Goal: Download file/media

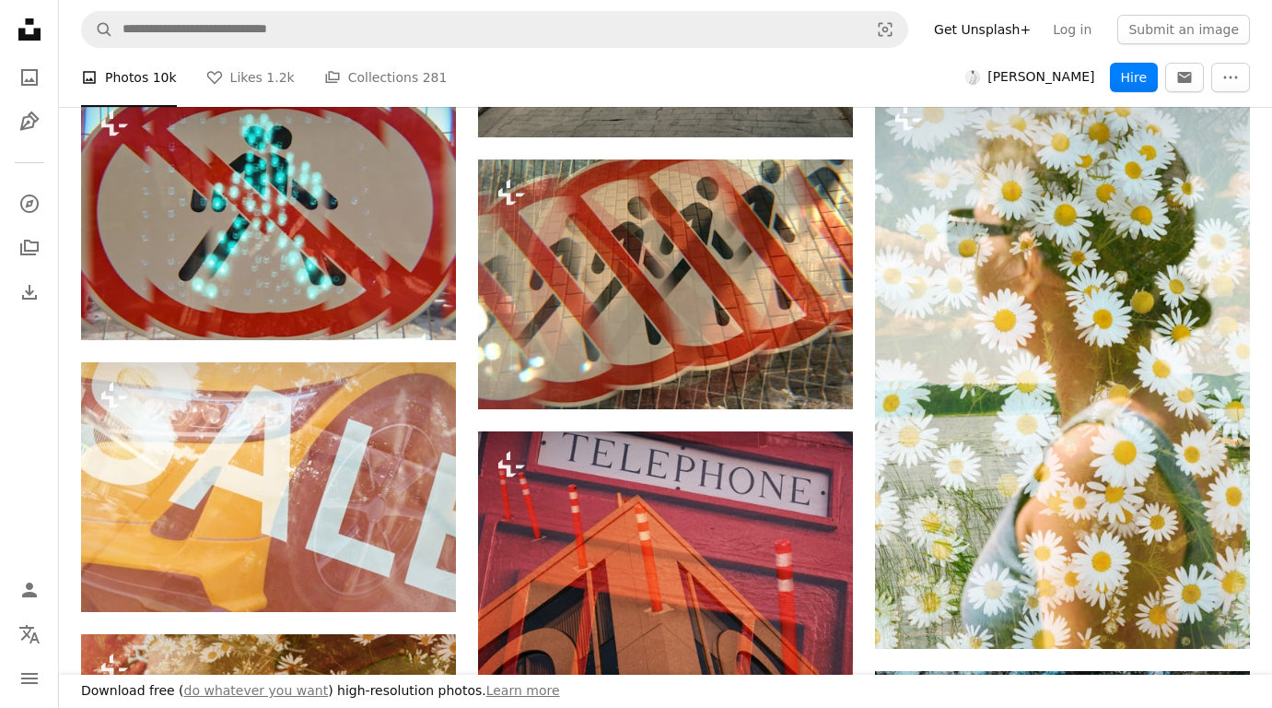
scroll to position [38677, 0]
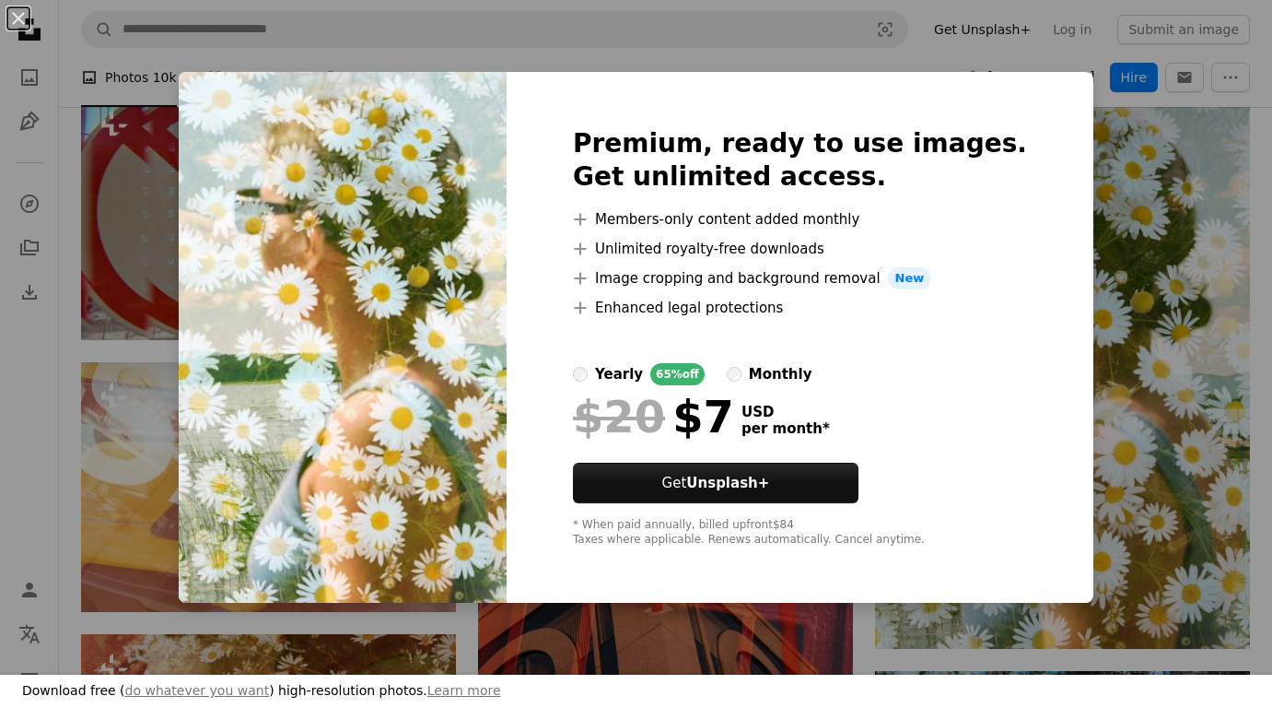
click at [457, 386] on img at bounding box center [343, 337] width 328 height 531
click at [1164, 230] on div "An X shape Download free ( do whatever you want ) high-resolution photos. Learn…" at bounding box center [636, 354] width 1272 height 708
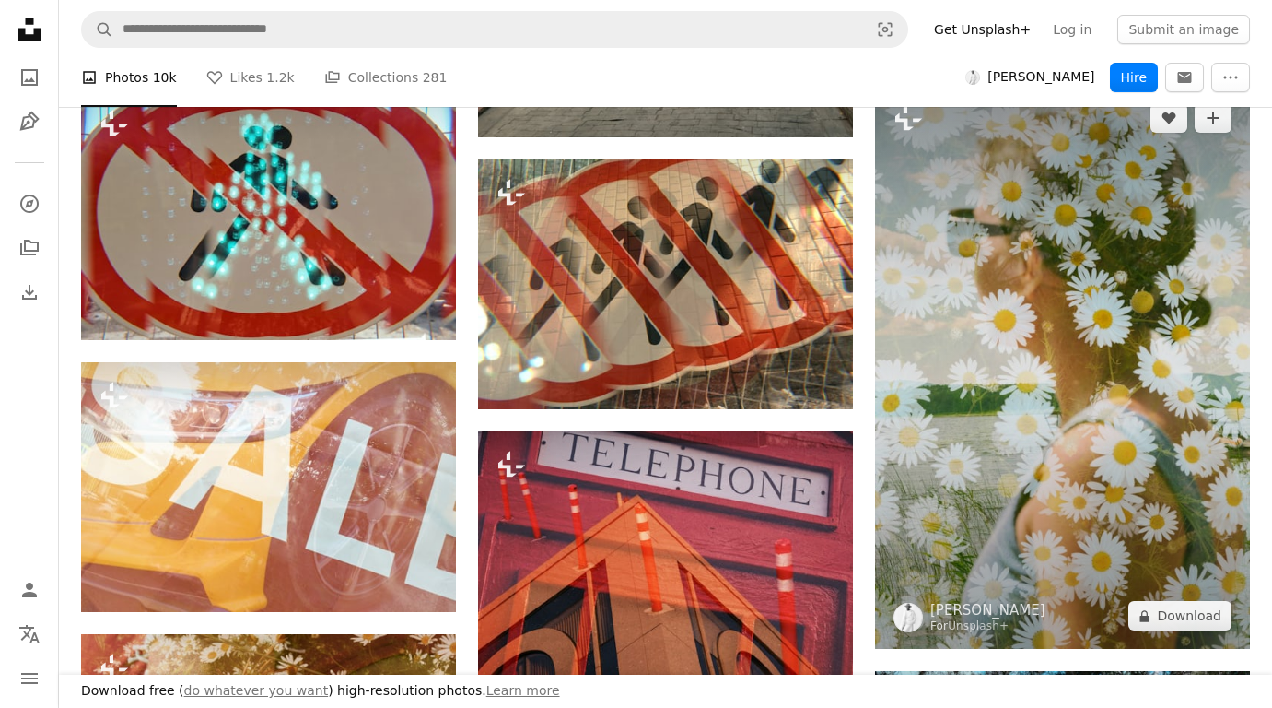
click at [1147, 261] on img at bounding box center [1062, 367] width 375 height 564
click at [973, 305] on img at bounding box center [1062, 367] width 375 height 564
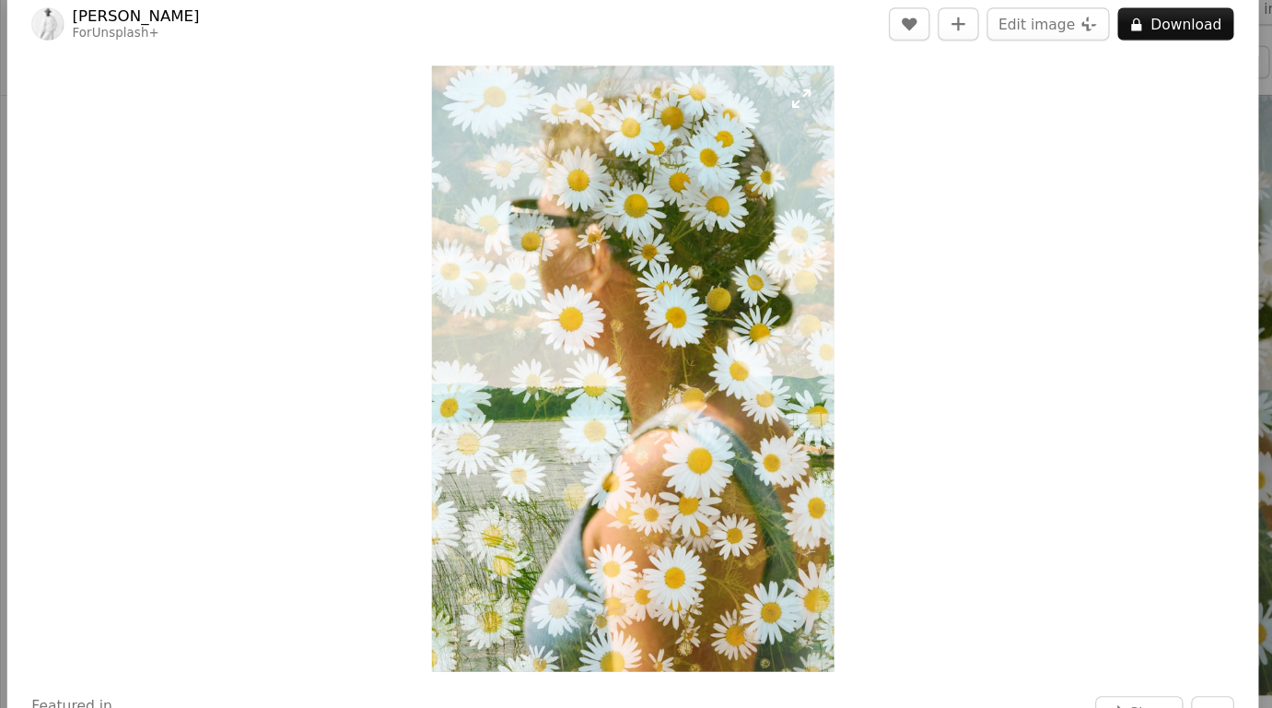
click at [595, 221] on img "Zoom in on this image" at bounding box center [629, 354] width 363 height 546
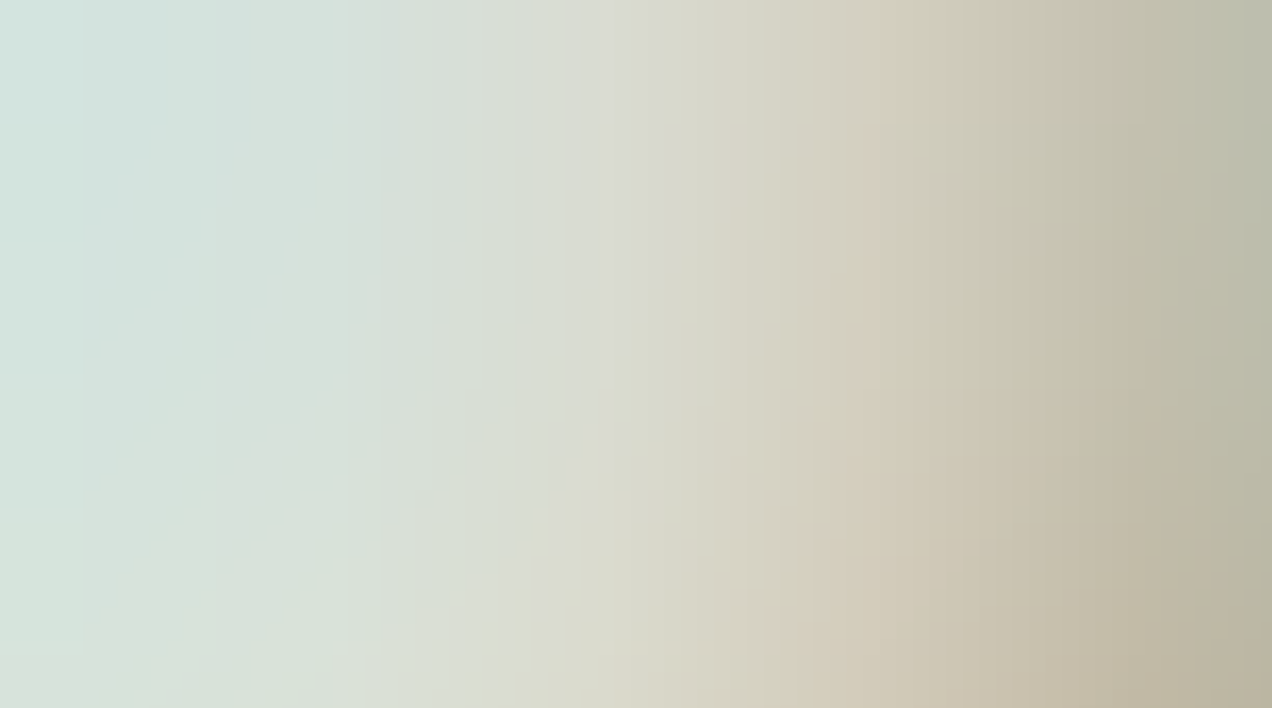
scroll to position [605, 0]
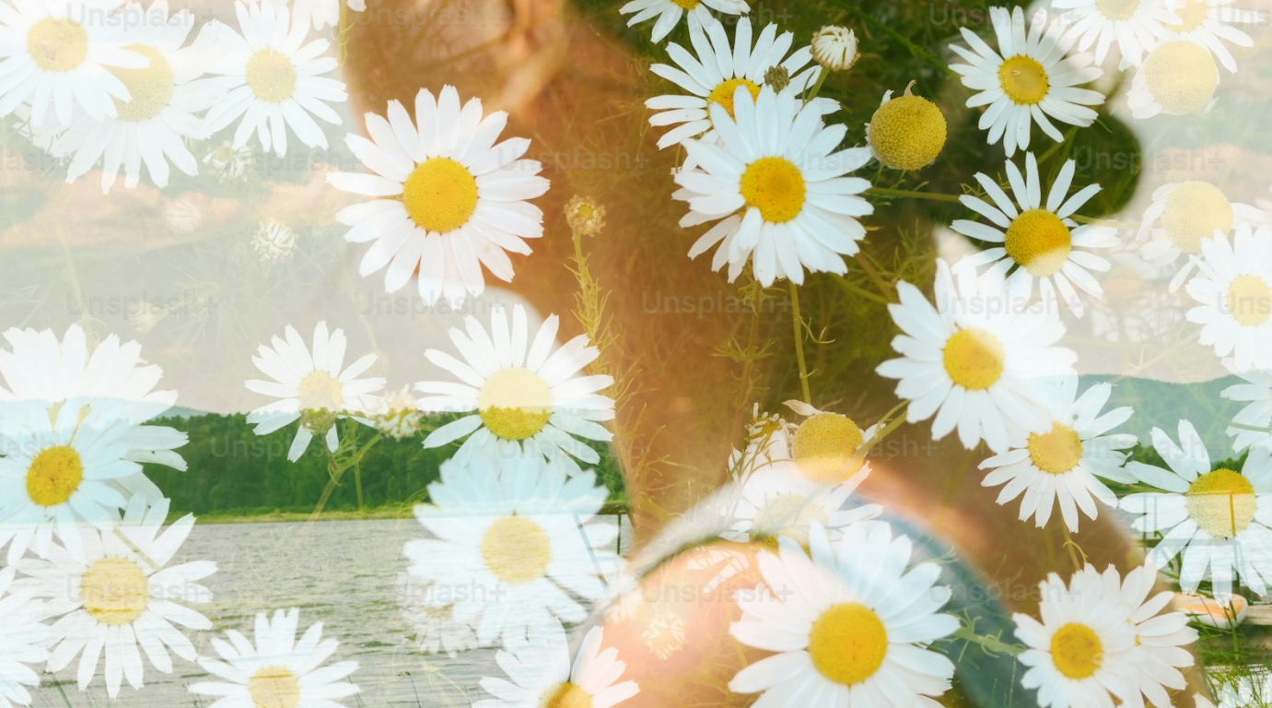
click at [595, 221] on img "Zoom out on this image" at bounding box center [636, 352] width 1274 height 1917
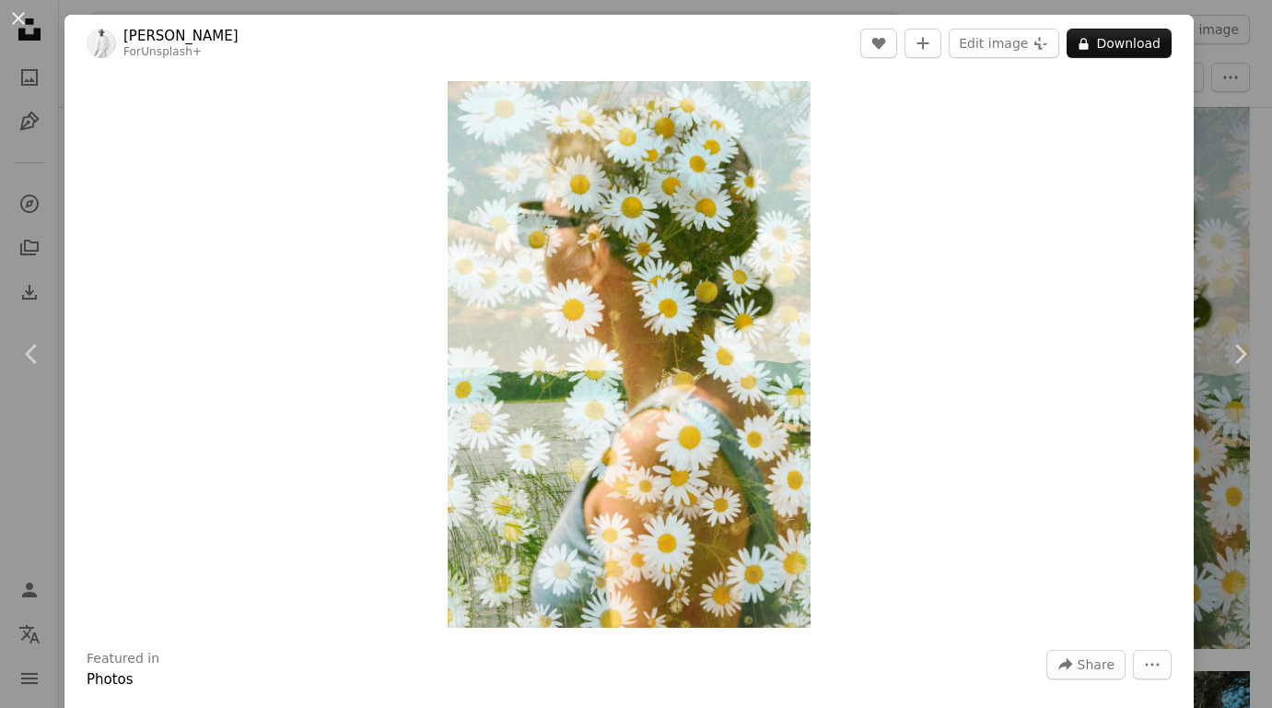
click at [999, 319] on div "Zoom in" at bounding box center [628, 354] width 1129 height 565
click at [23, 25] on button "An X shape" at bounding box center [18, 18] width 22 height 22
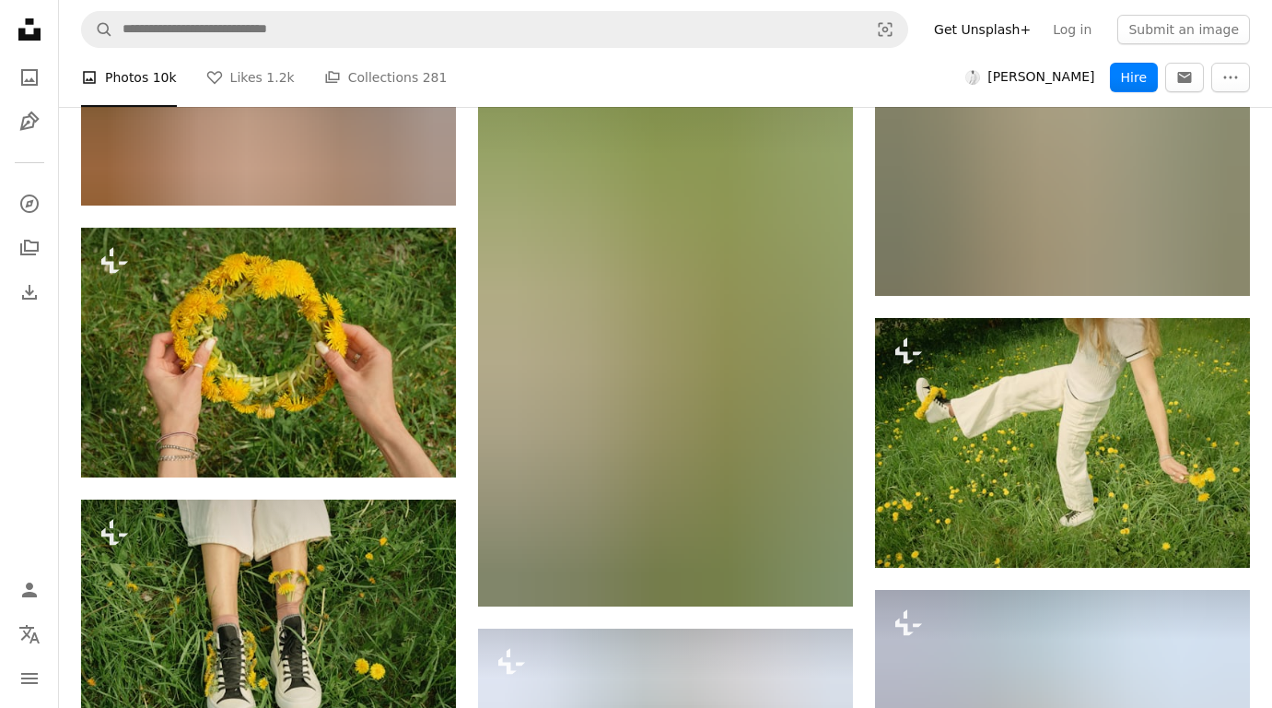
scroll to position [91739, 0]
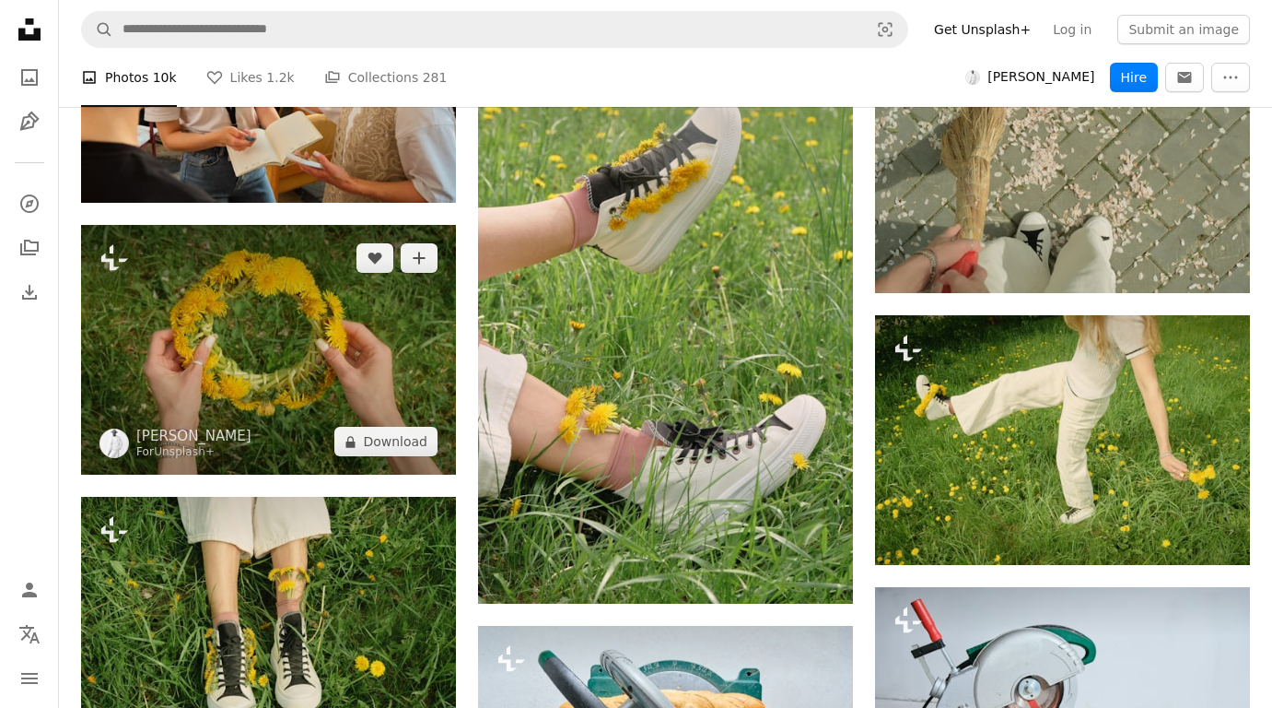
click at [344, 326] on img at bounding box center [268, 350] width 375 height 250
click at [339, 370] on img at bounding box center [268, 350] width 375 height 250
click at [263, 352] on img at bounding box center [268, 350] width 375 height 250
click at [391, 456] on button "A lock Download" at bounding box center [385, 441] width 103 height 29
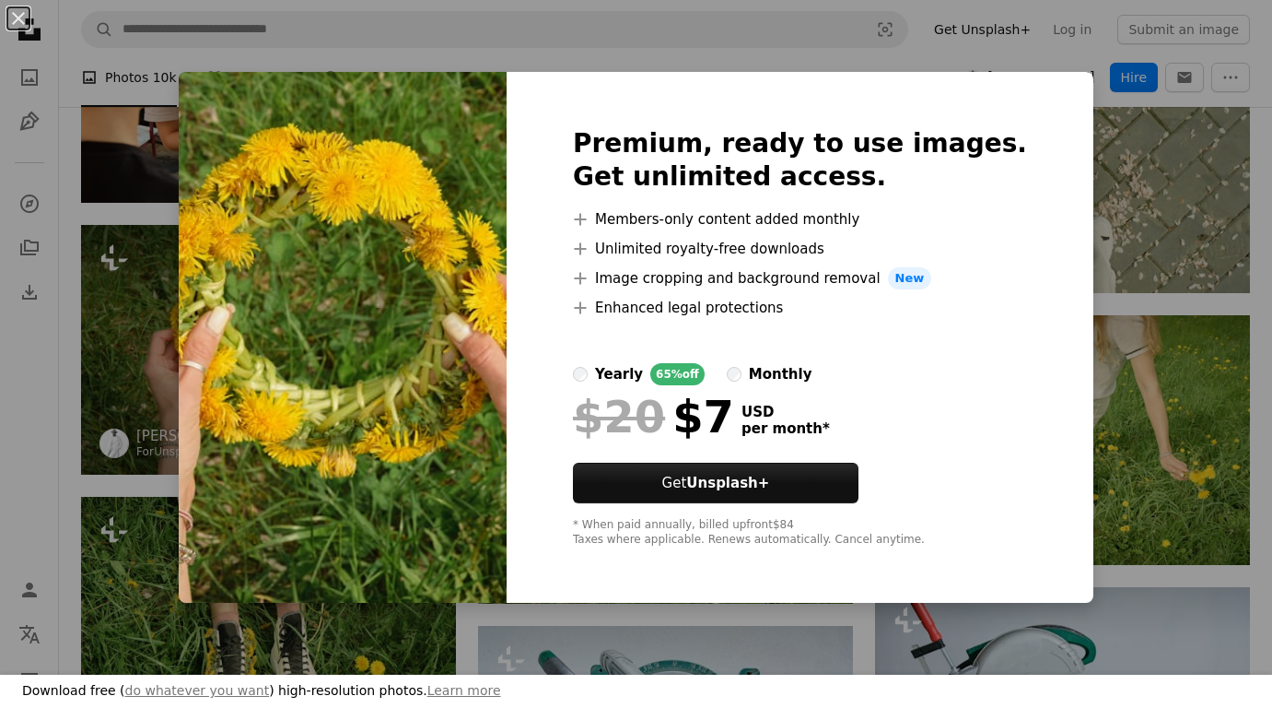
click at [391, 469] on img at bounding box center [343, 337] width 328 height 531
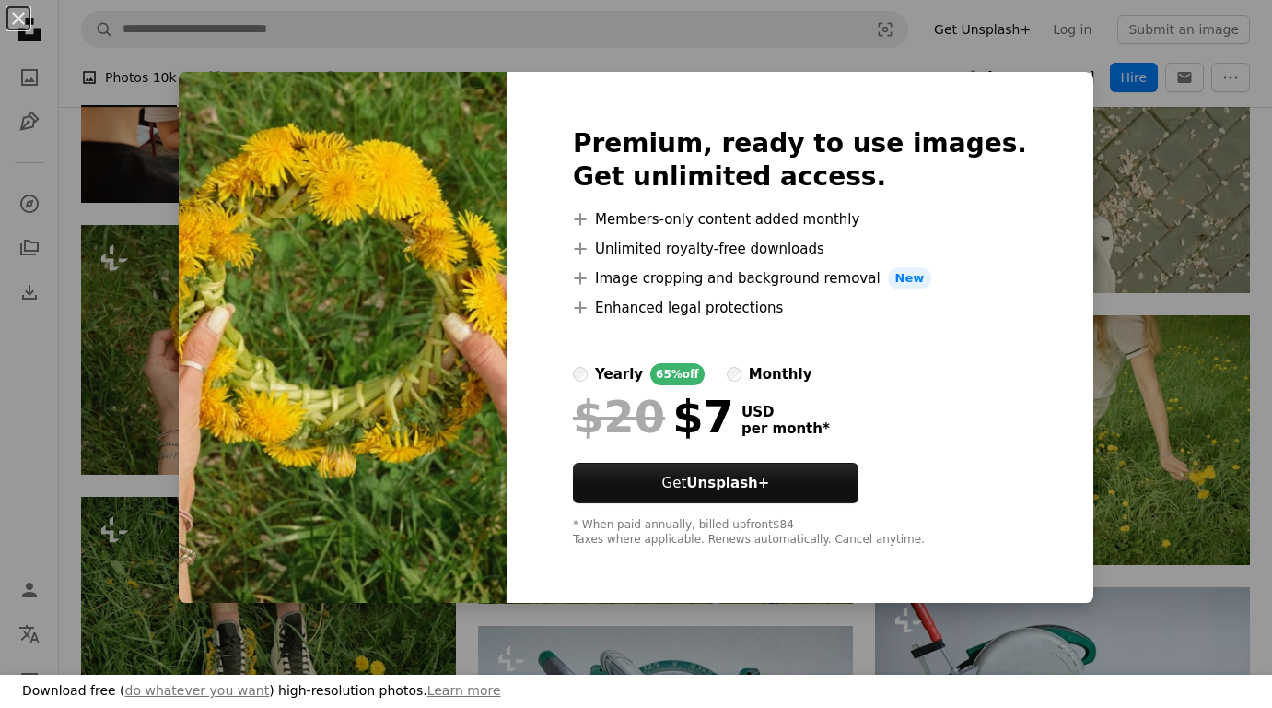
click at [425, 247] on img at bounding box center [343, 337] width 328 height 531
click at [181, 367] on div "An X shape Download free ( do whatever you want ) high-resolution photos. Learn…" at bounding box center [636, 354] width 1272 height 708
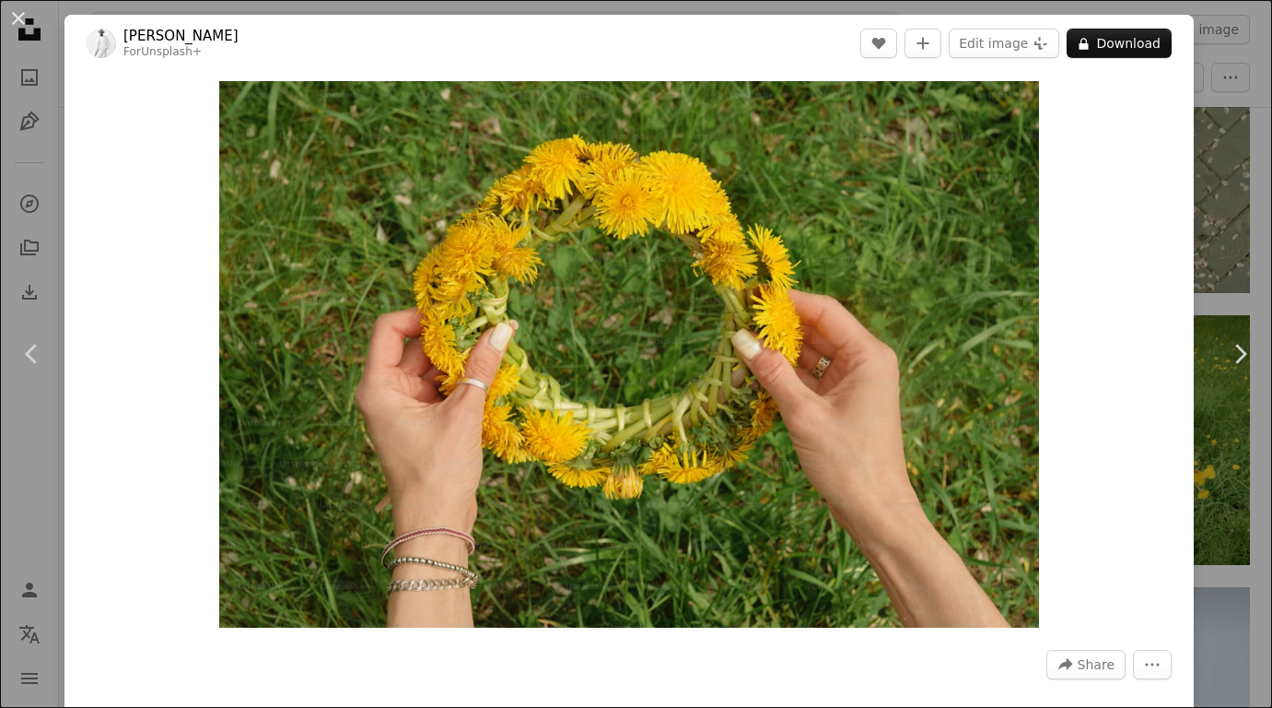
click at [205, 358] on div "Zoom in" at bounding box center [628, 354] width 1129 height 565
click at [95, 344] on div "Zoom in" at bounding box center [628, 354] width 1129 height 565
click at [30, 60] on div "An X shape Chevron left Chevron right [PERSON_NAME] For Unsplash+ A heart A plu…" at bounding box center [636, 354] width 1272 height 708
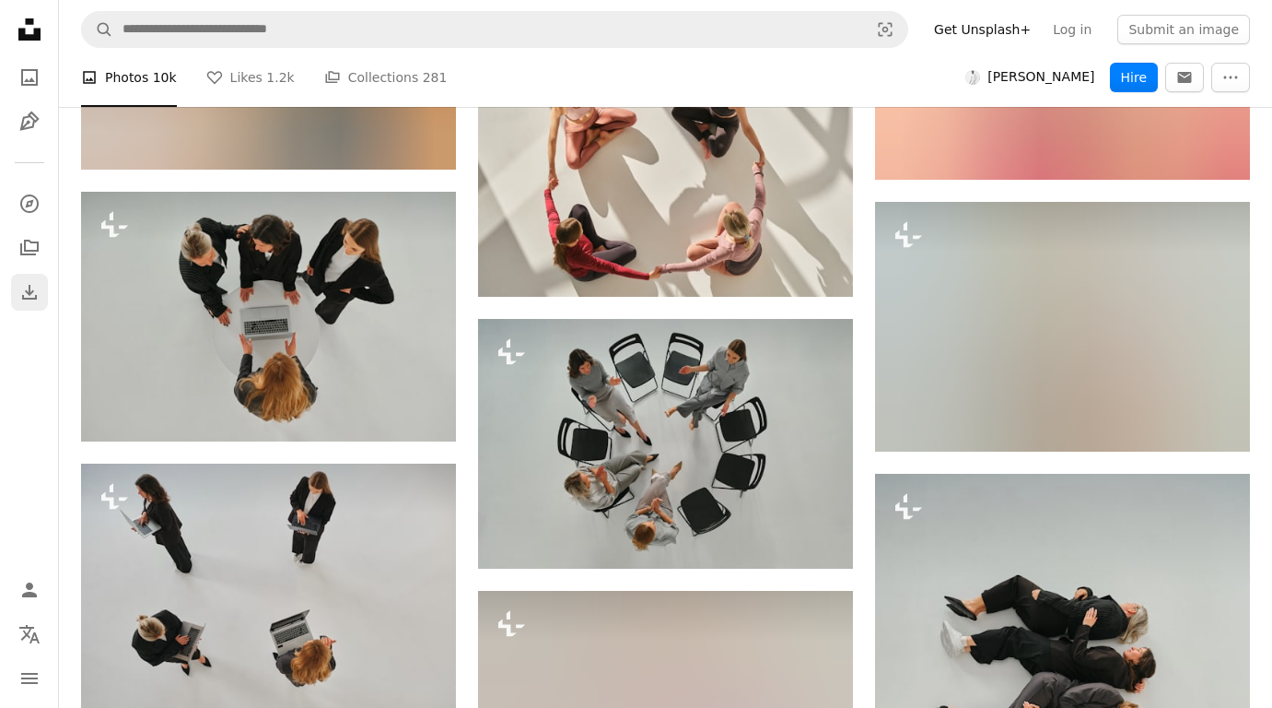
scroll to position [114572, 0]
